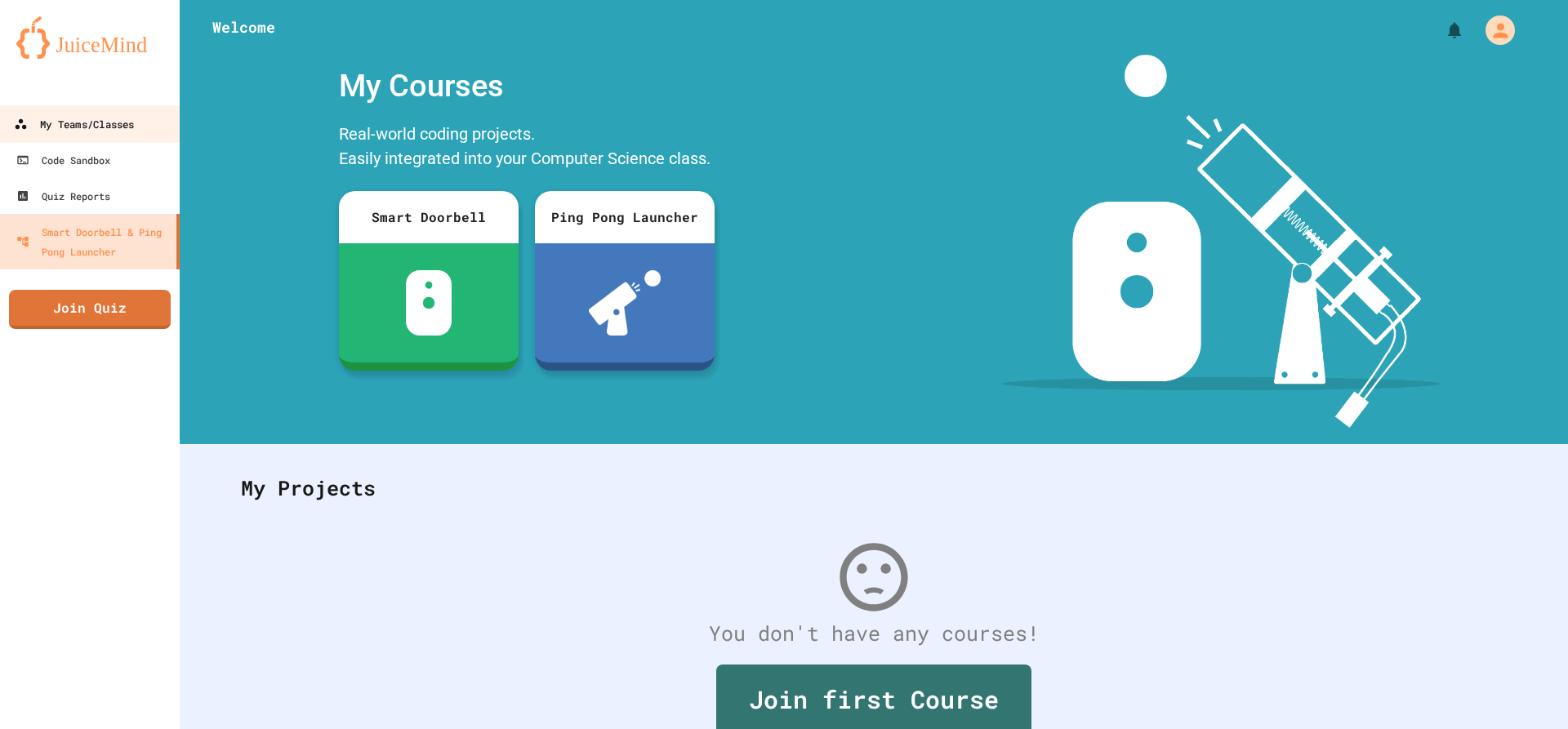
click at [111, 124] on div "My Teams/Classes" at bounding box center [74, 124] width 120 height 20
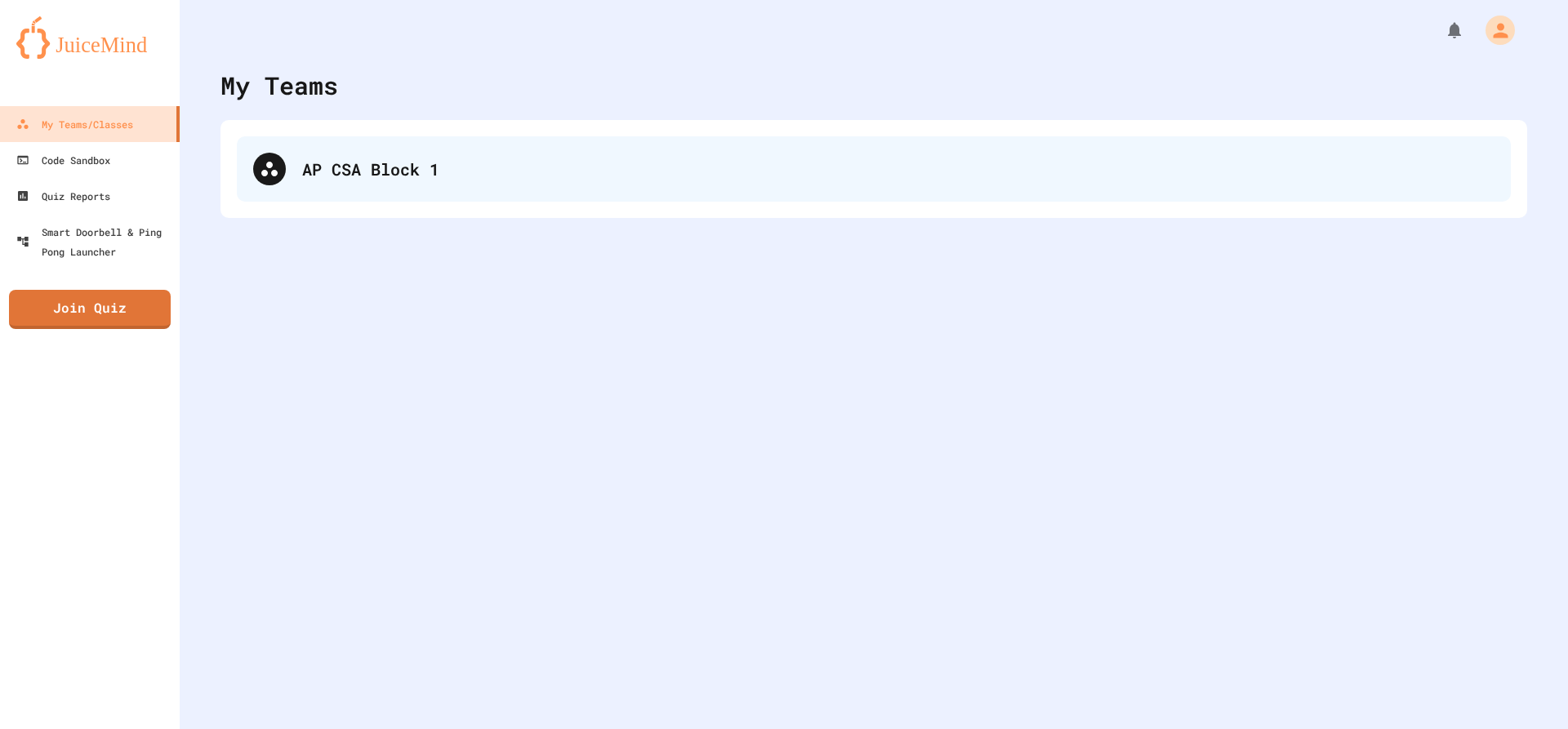
click at [476, 149] on div "AP CSA Block 1" at bounding box center [873, 169] width 1273 height 65
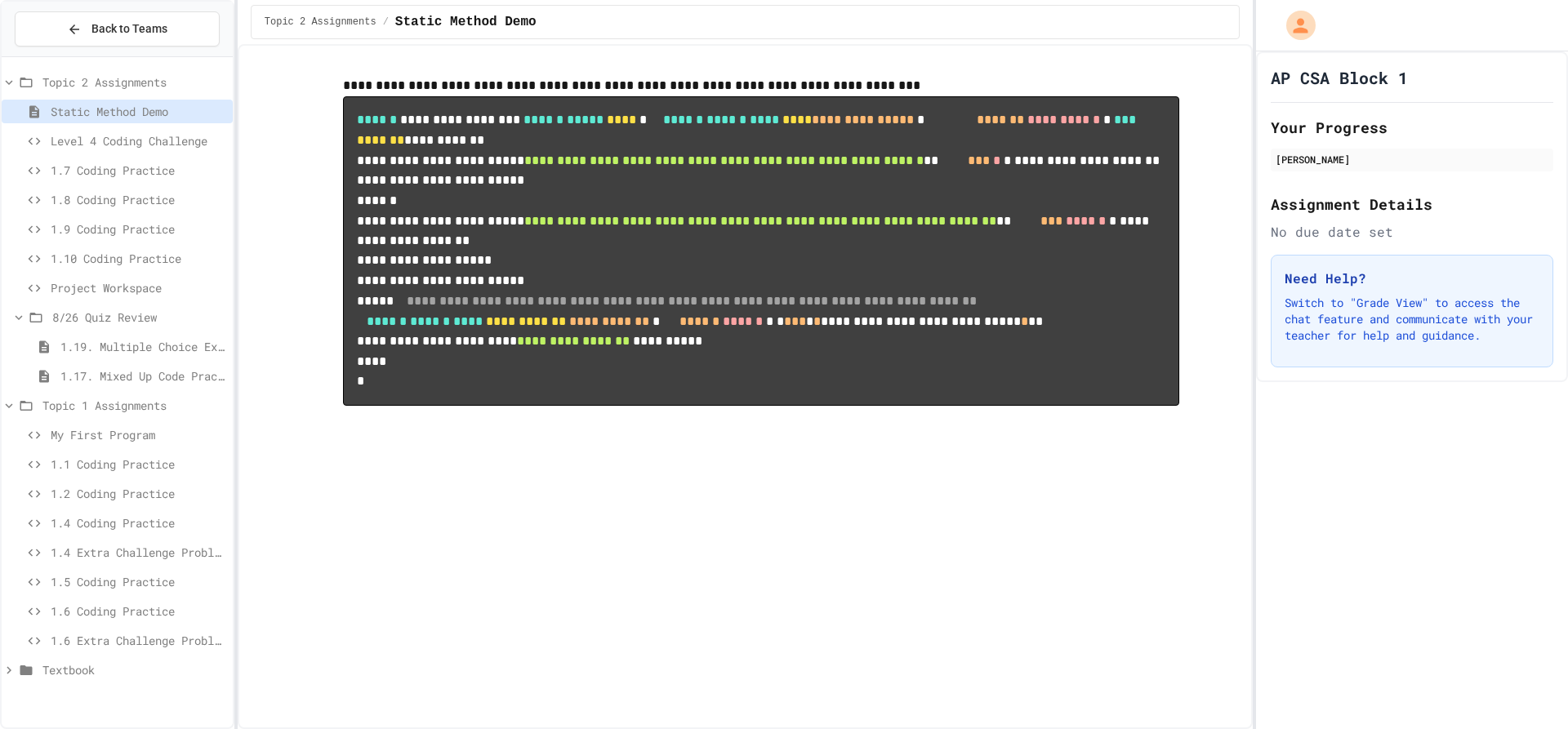
click at [120, 287] on span "Project Workspace" at bounding box center [139, 288] width 176 height 17
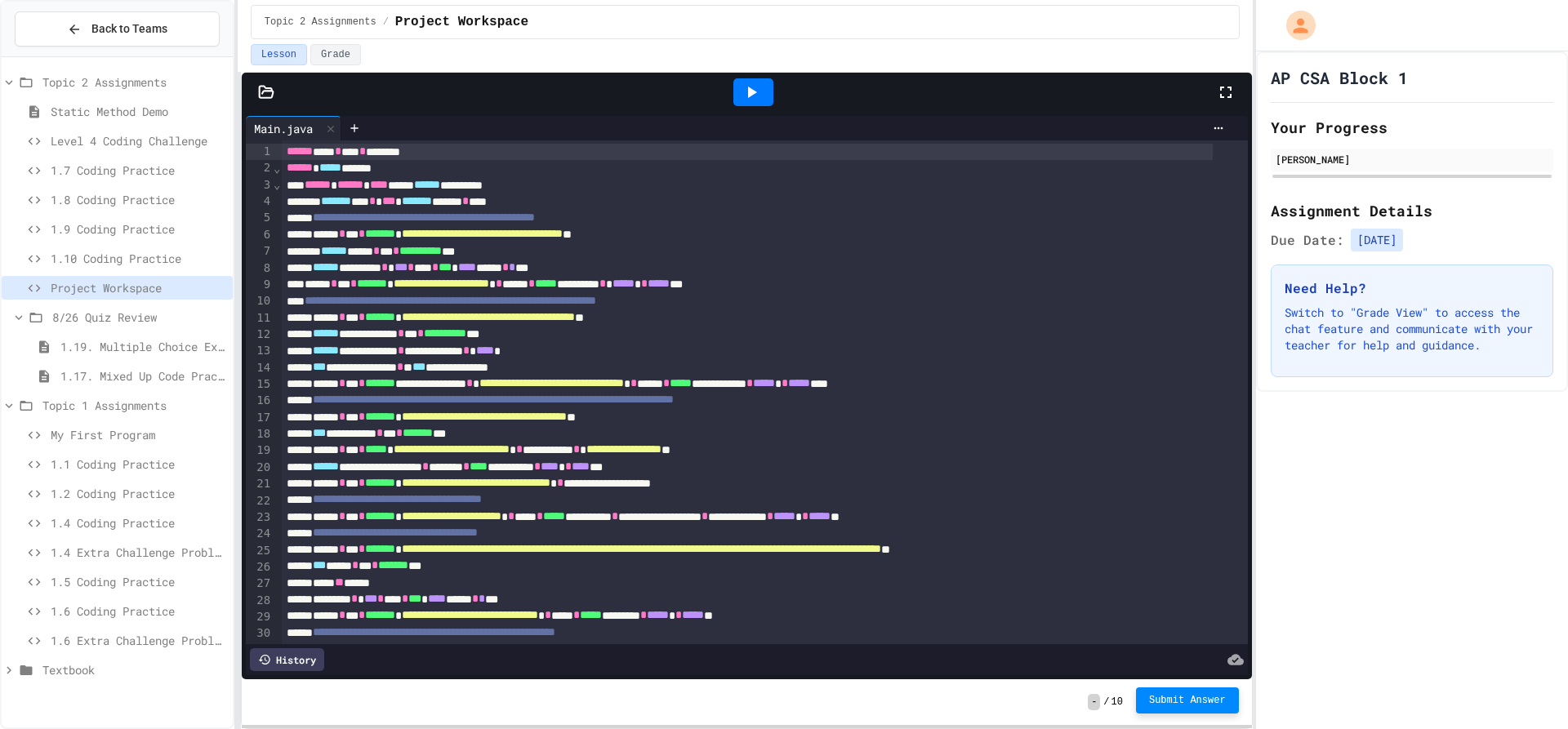
click at [1200, 698] on span "Submit Answer" at bounding box center [1186, 700] width 77 height 13
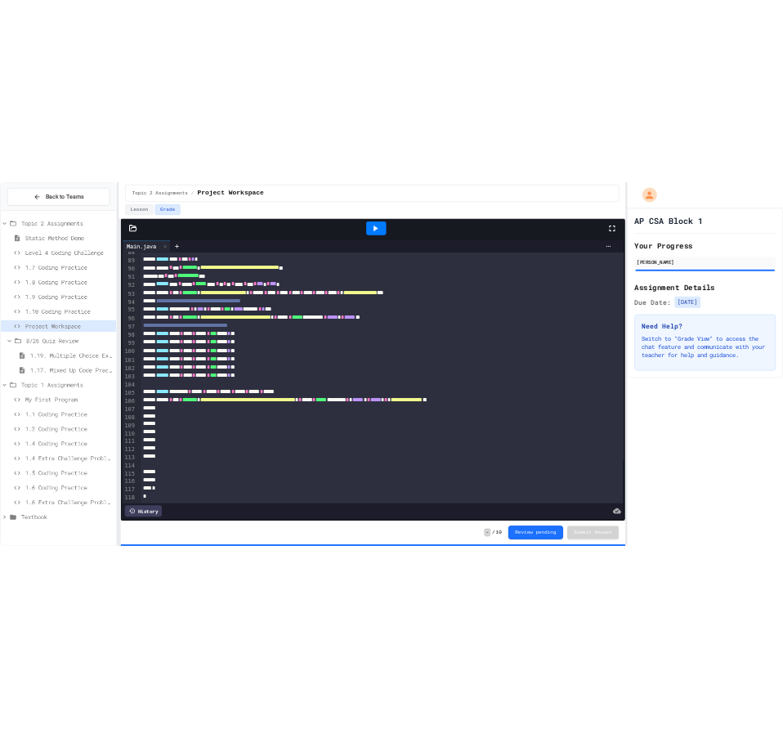
scroll to position [1482, 0]
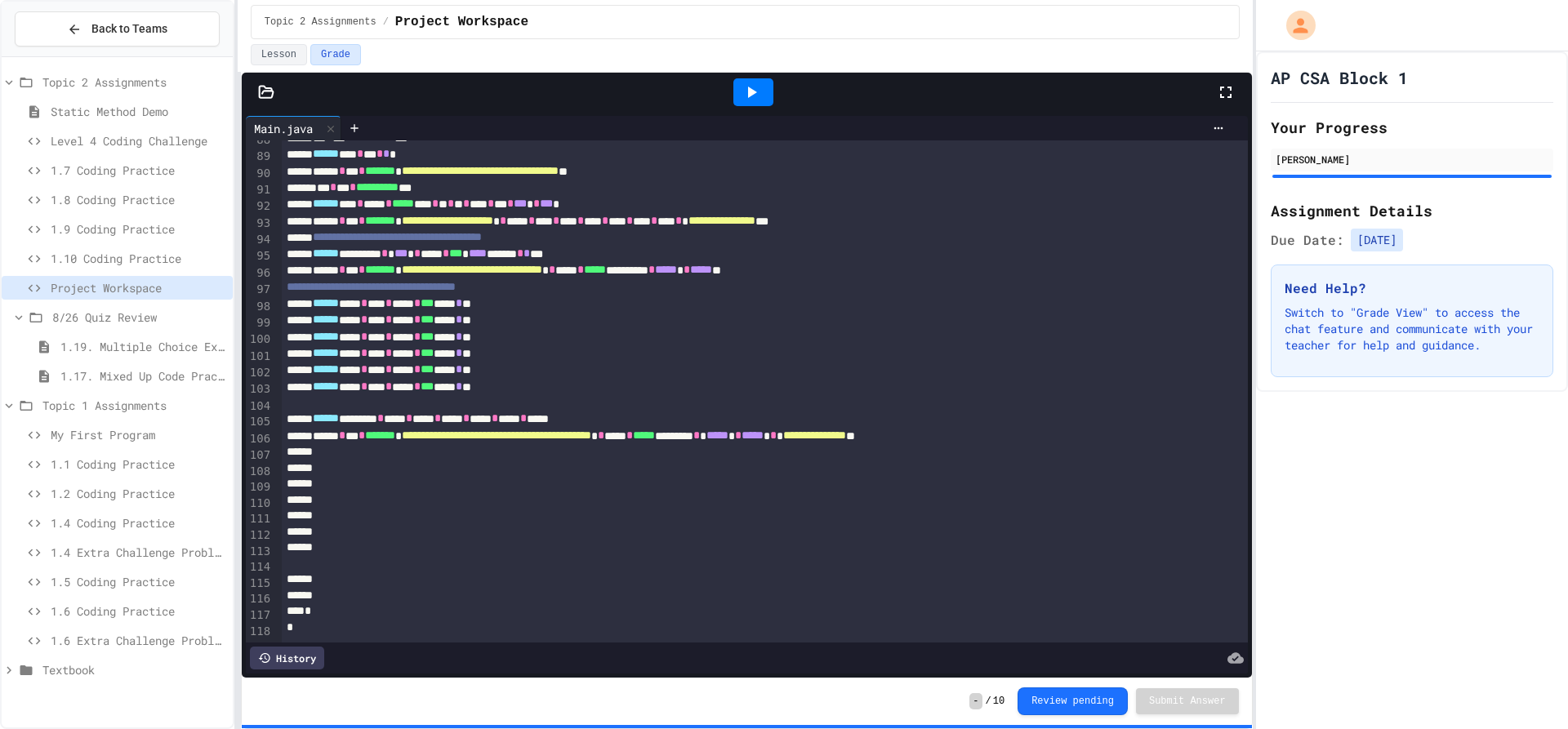
click at [137, 130] on div "Level 4 Coding Challenge" at bounding box center [117, 141] width 231 height 24
